Goal: Task Accomplishment & Management: Manage account settings

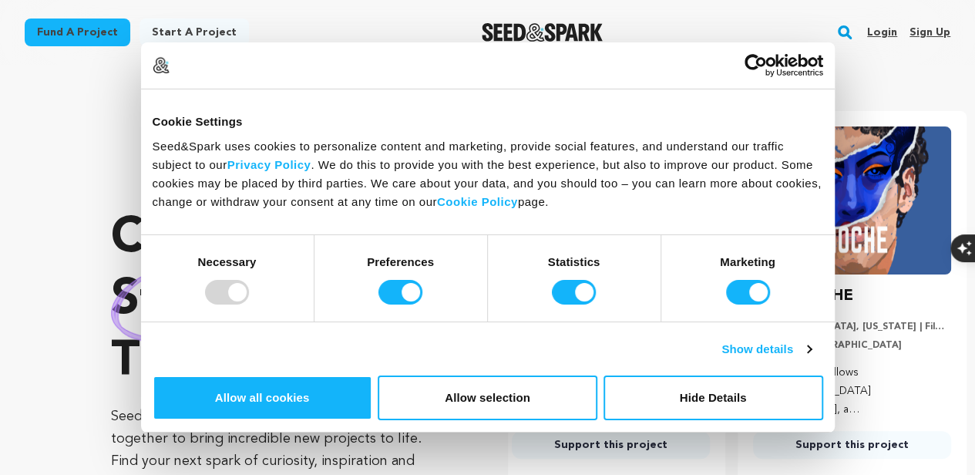
scroll to position [0, 253]
click at [928, 32] on link "Sign up" at bounding box center [929, 32] width 41 height 25
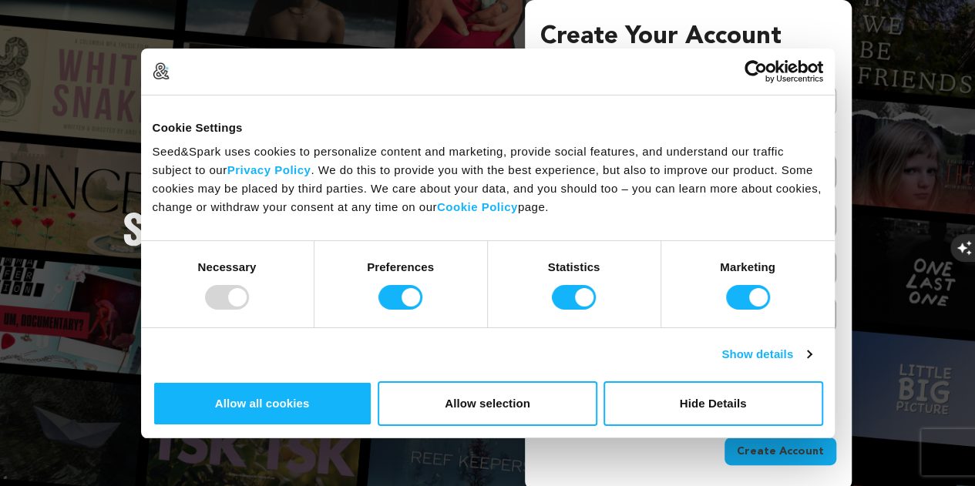
click at [673, 91] on link "Continue with Google" at bounding box center [688, 100] width 296 height 29
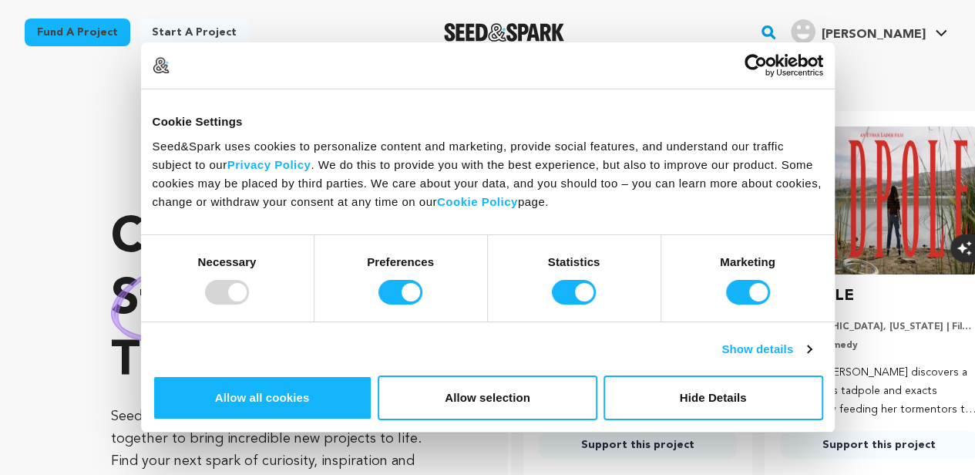
click at [878, 36] on span "Shalivahana N." at bounding box center [873, 35] width 104 height 12
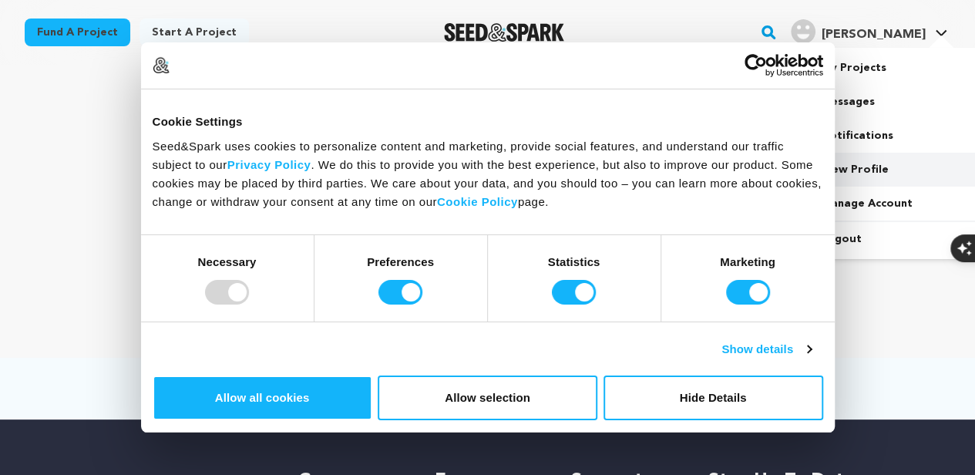
click at [844, 173] on link "View Profile" at bounding box center [894, 170] width 173 height 34
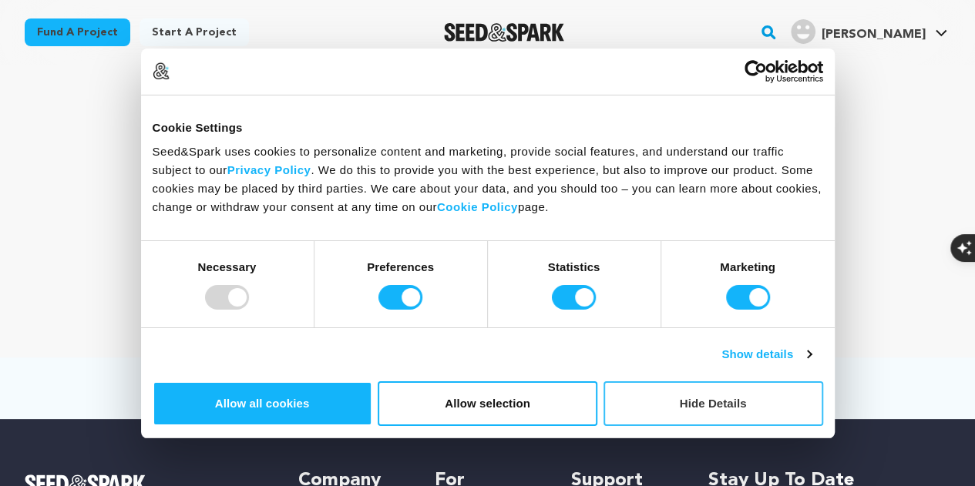
click at [823, 381] on button "Hide Details" at bounding box center [713, 403] width 220 height 45
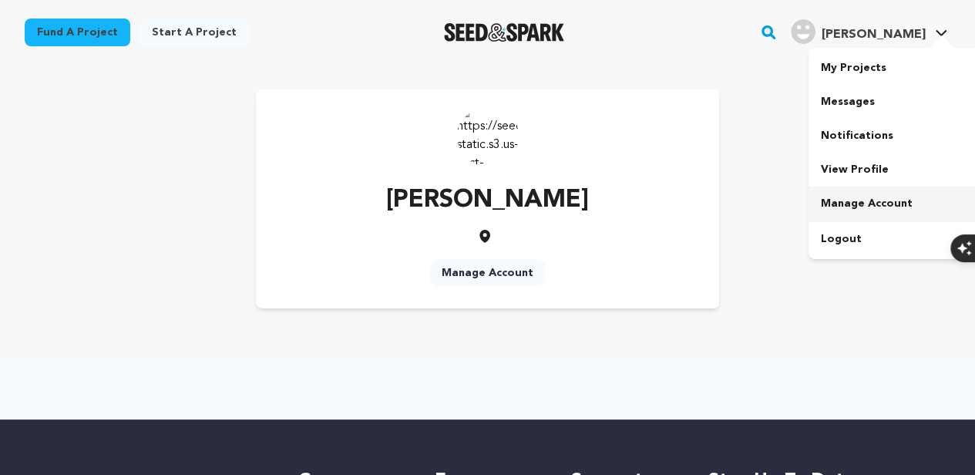
click at [861, 213] on link "Manage Account" at bounding box center [894, 203] width 173 height 34
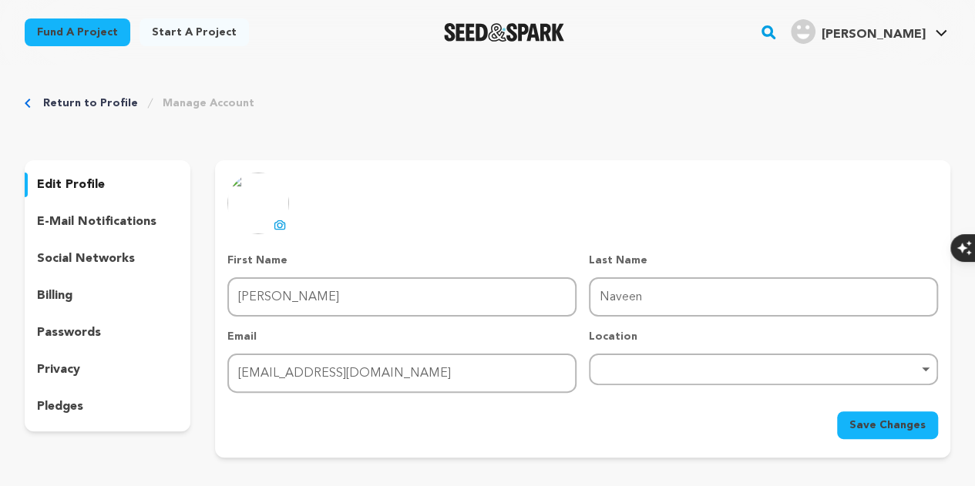
click at [106, 258] on p "social networks" at bounding box center [86, 259] width 98 height 18
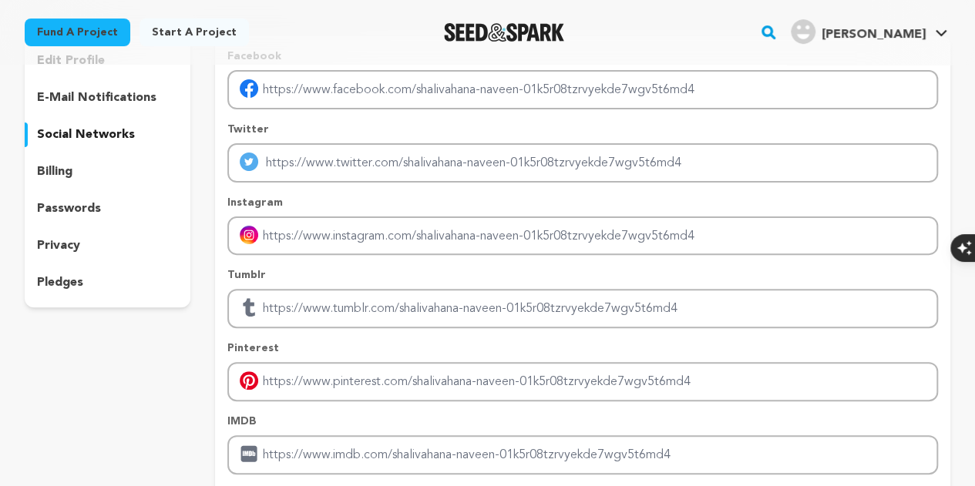
scroll to position [123, 0]
click at [96, 181] on div "billing" at bounding box center [108, 172] width 166 height 25
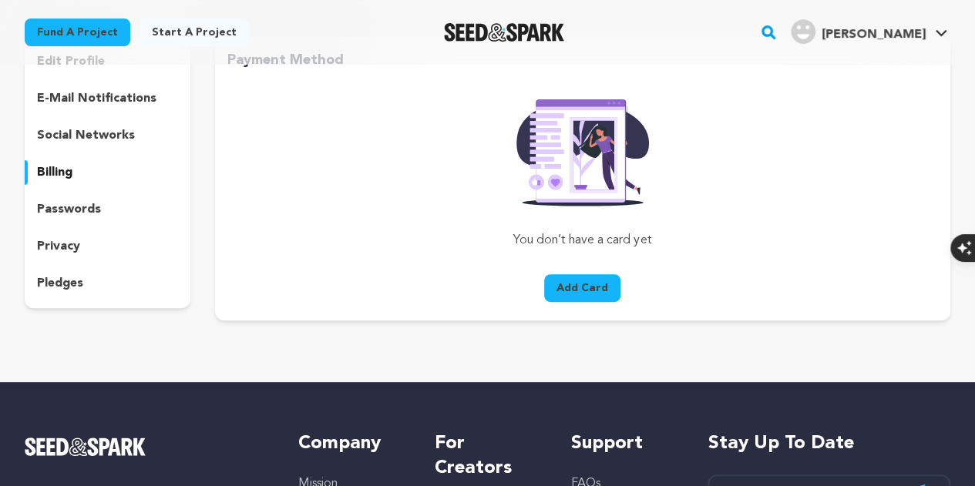
click at [80, 213] on p "passwords" at bounding box center [69, 209] width 64 height 18
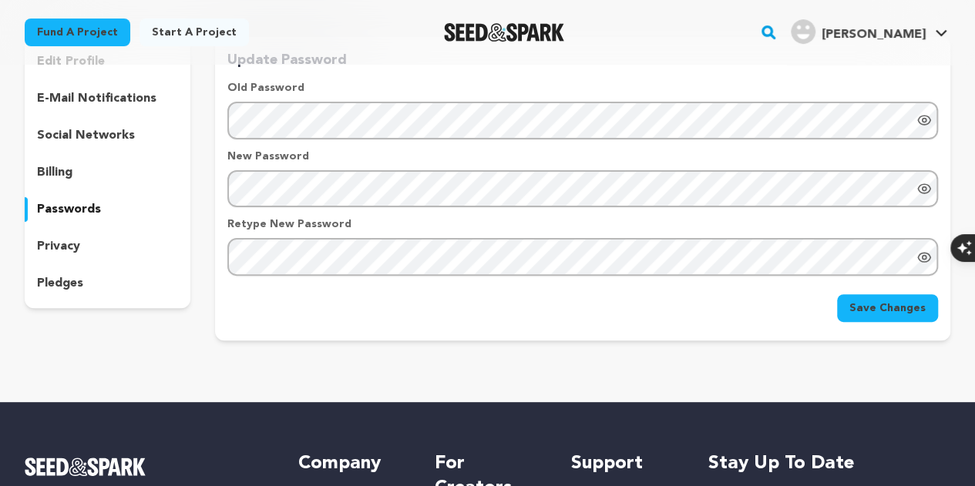
click at [76, 235] on div "privacy" at bounding box center [108, 246] width 166 height 25
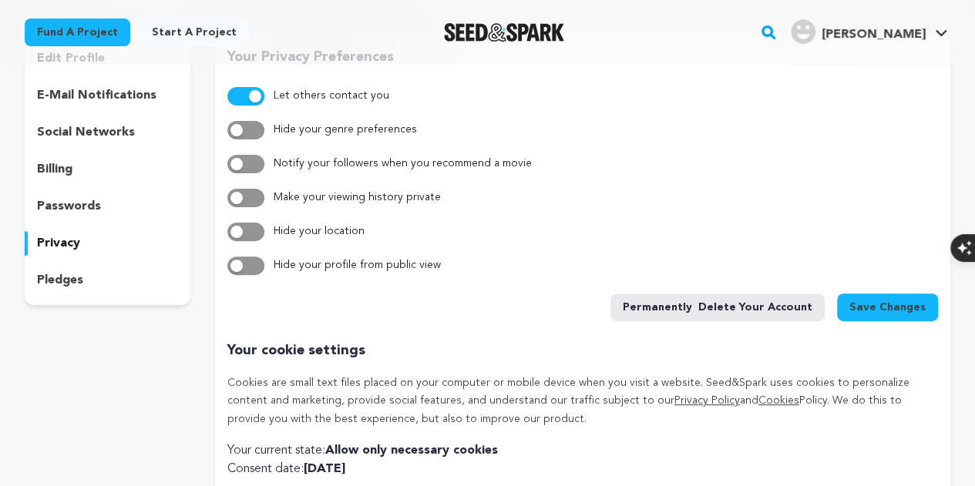
scroll to position [126, 0]
click at [103, 272] on div "pledges" at bounding box center [108, 281] width 166 height 25
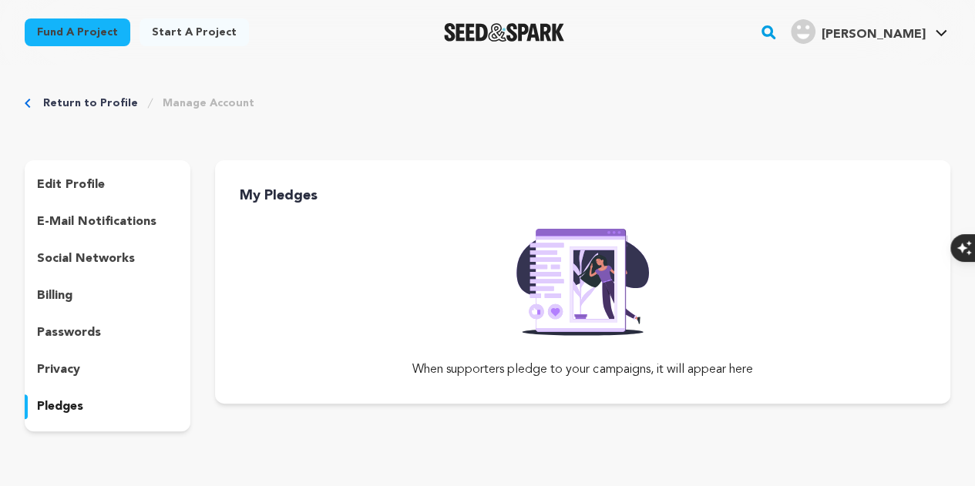
click at [89, 178] on p "edit profile" at bounding box center [71, 185] width 68 height 18
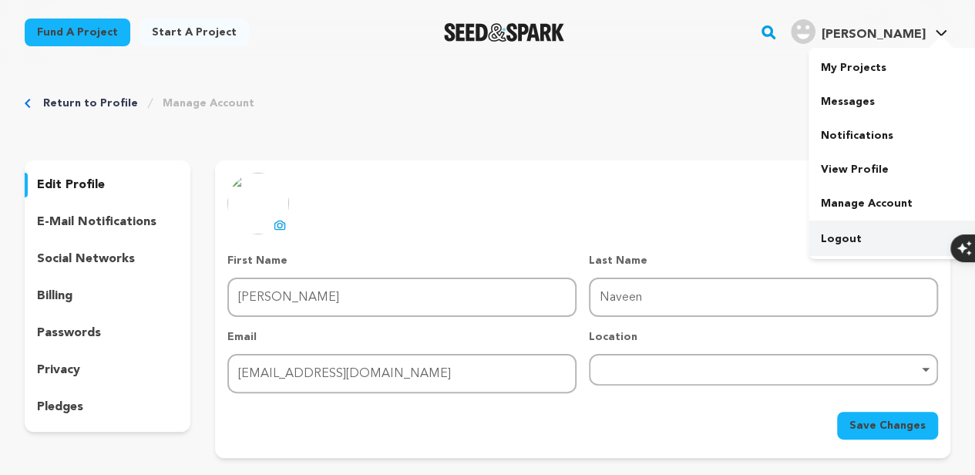
click at [844, 237] on link "Logout" at bounding box center [894, 239] width 173 height 34
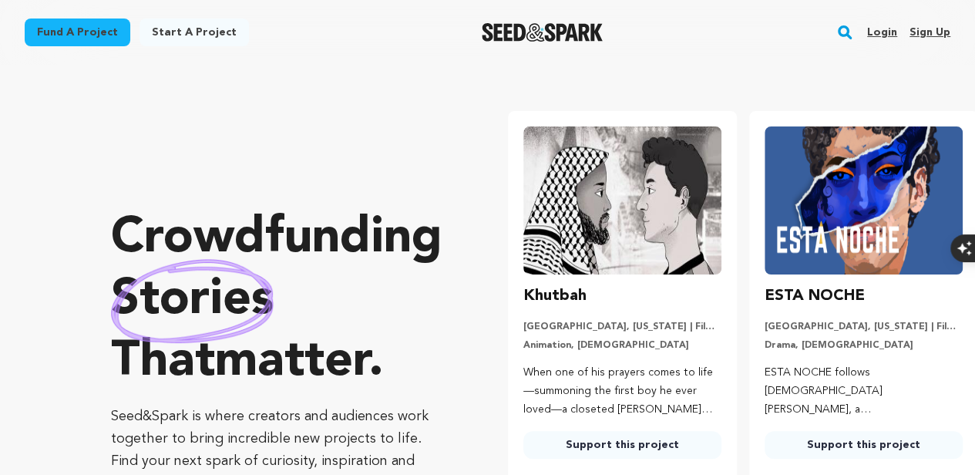
scroll to position [0, 122]
